Goal: Task Accomplishment & Management: Manage account settings

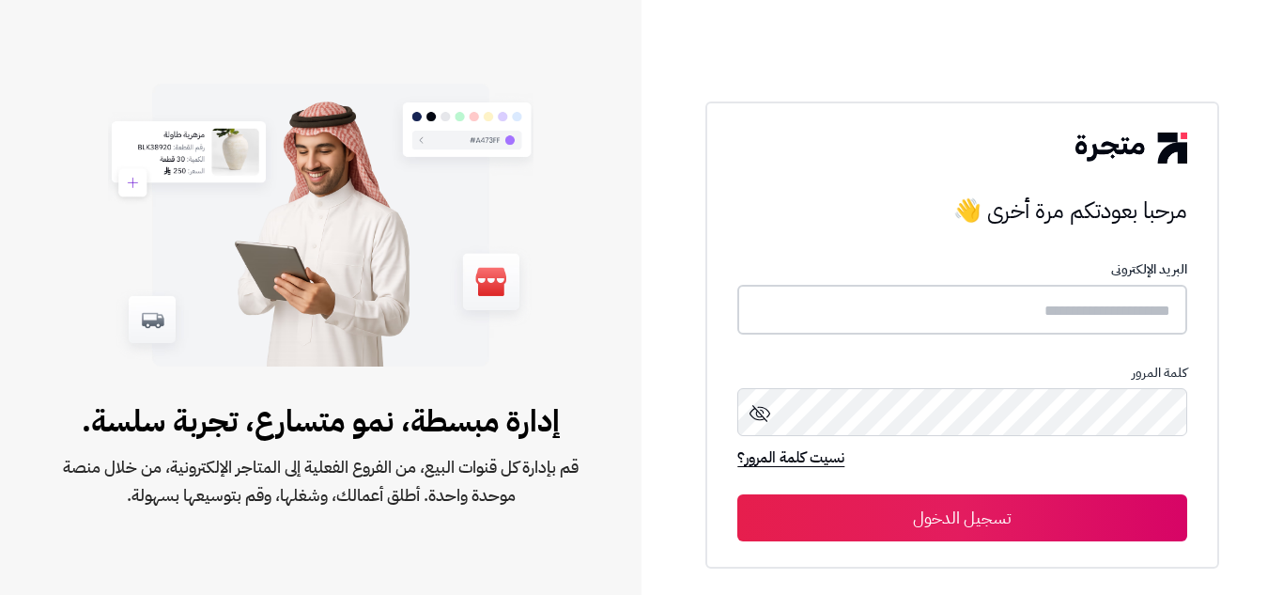
type input "**********"
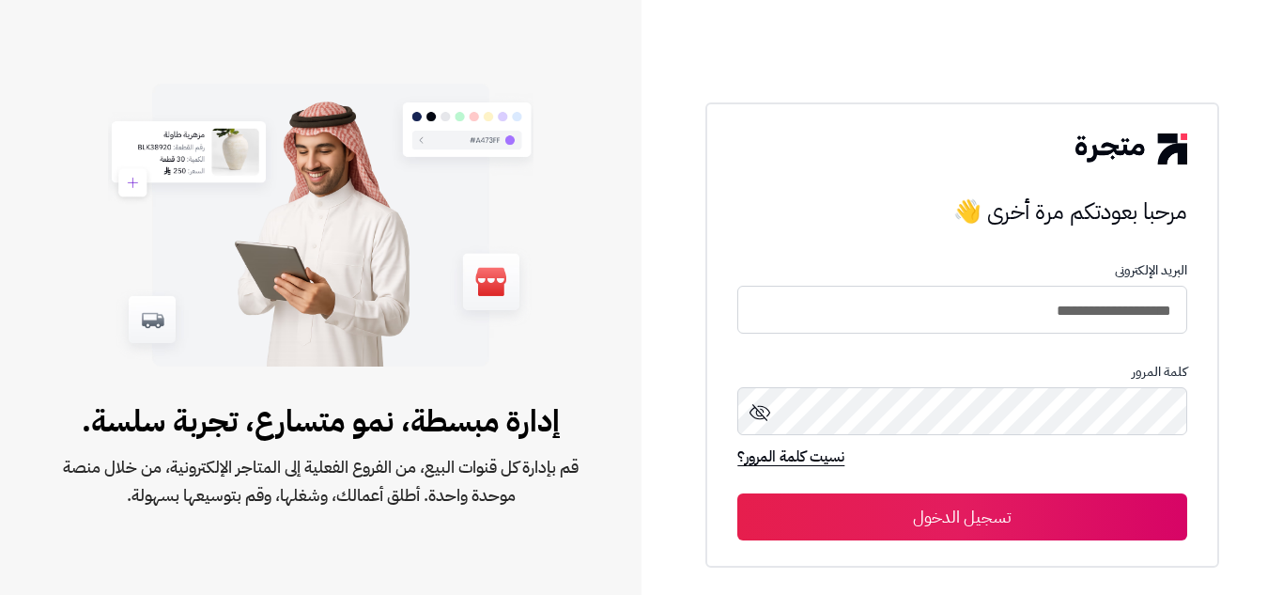
click at [1071, 523] on button "تسجيل الدخول" at bounding box center [961, 516] width 449 height 47
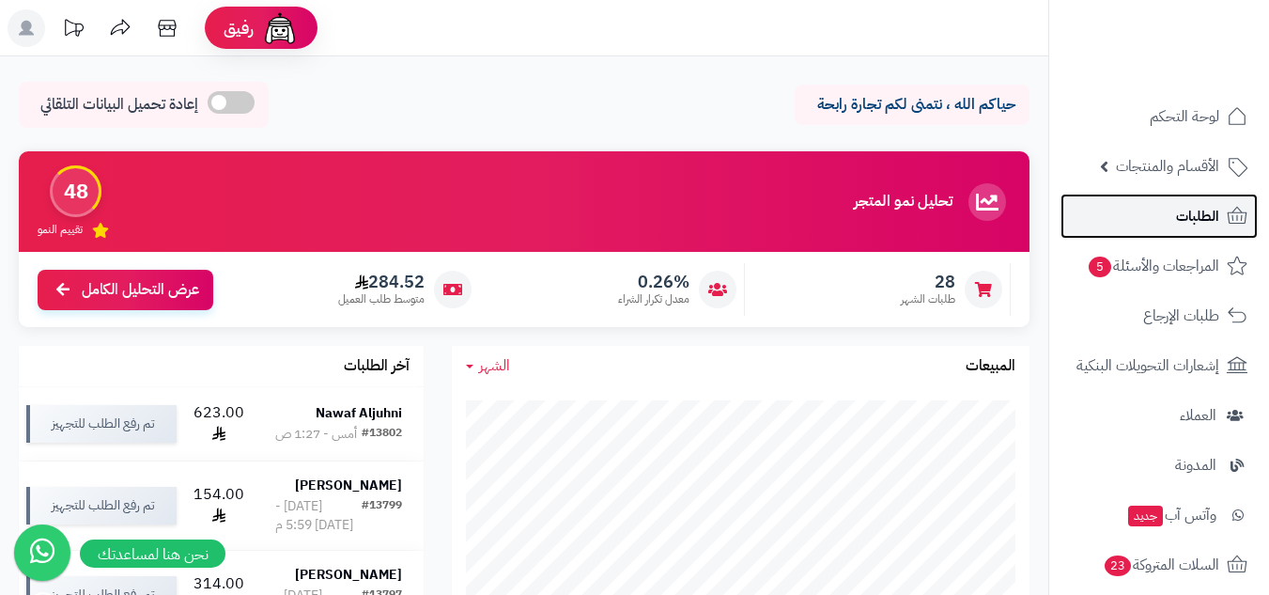
click at [1175, 224] on link "الطلبات" at bounding box center [1159, 216] width 197 height 45
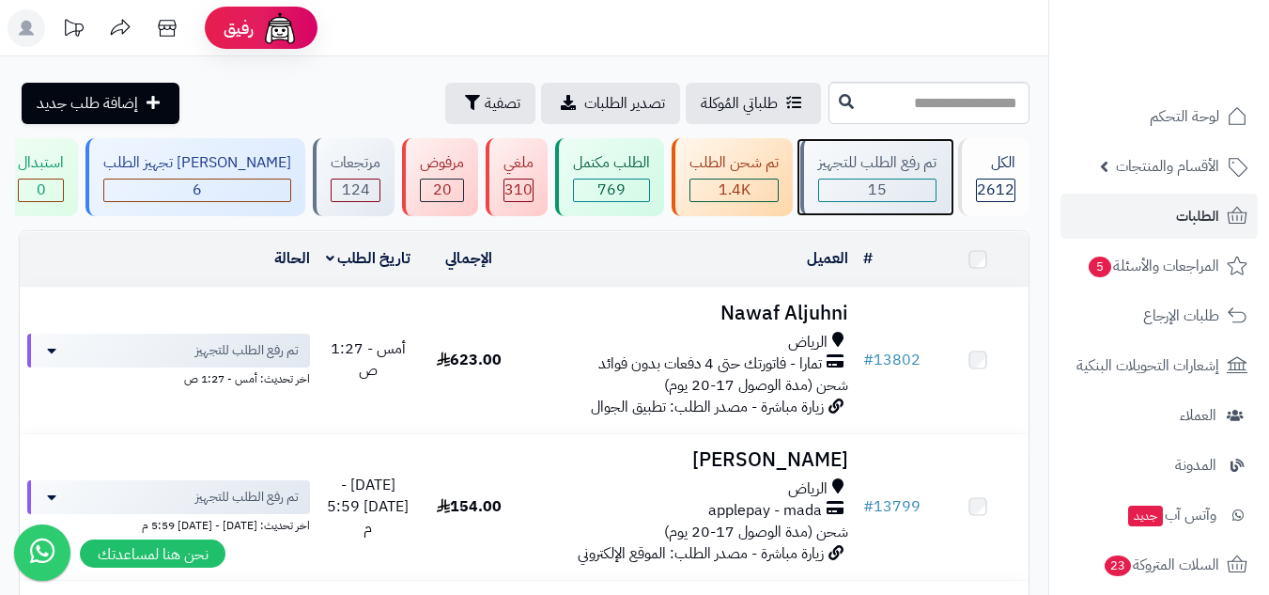
click at [892, 194] on div "15" at bounding box center [877, 190] width 116 height 22
